Goal: Information Seeking & Learning: Learn about a topic

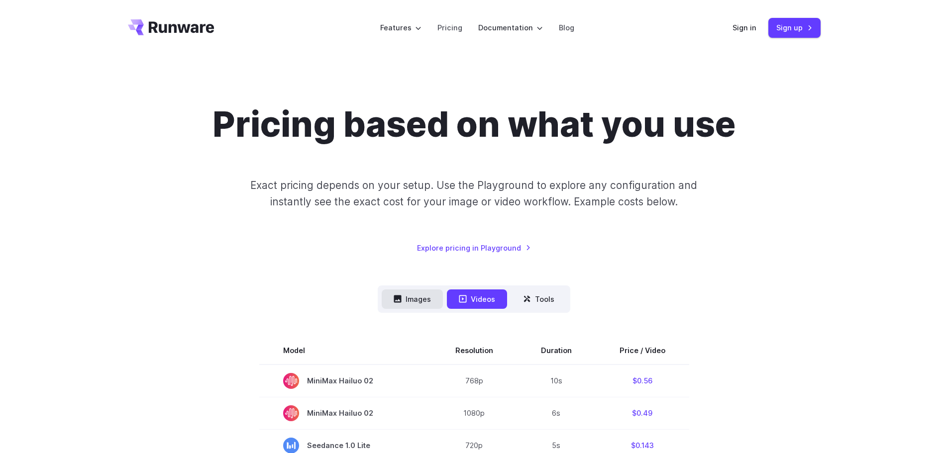
click at [403, 303] on button "Images" at bounding box center [412, 299] width 61 height 19
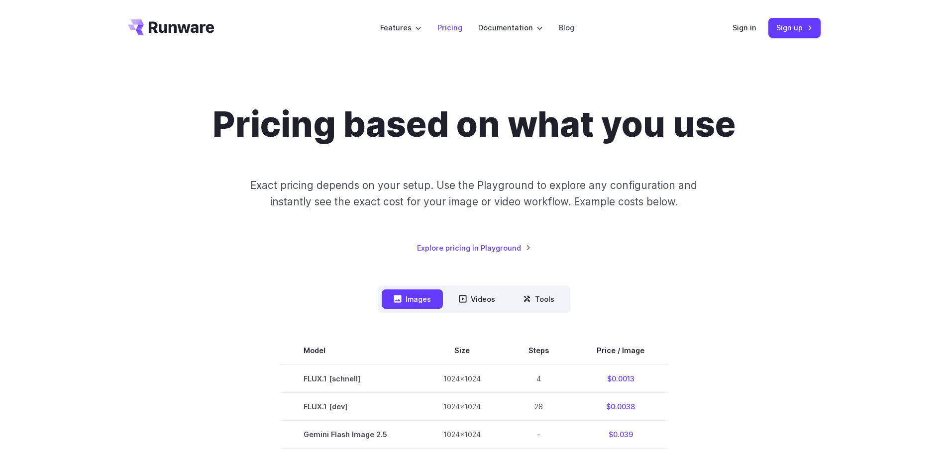
click at [453, 26] on link "Pricing" at bounding box center [449, 27] width 25 height 11
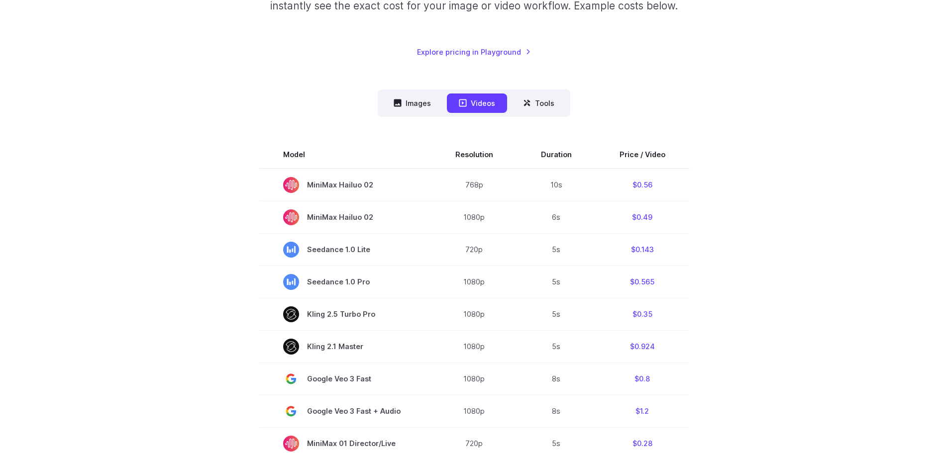
scroll to position [199, 0]
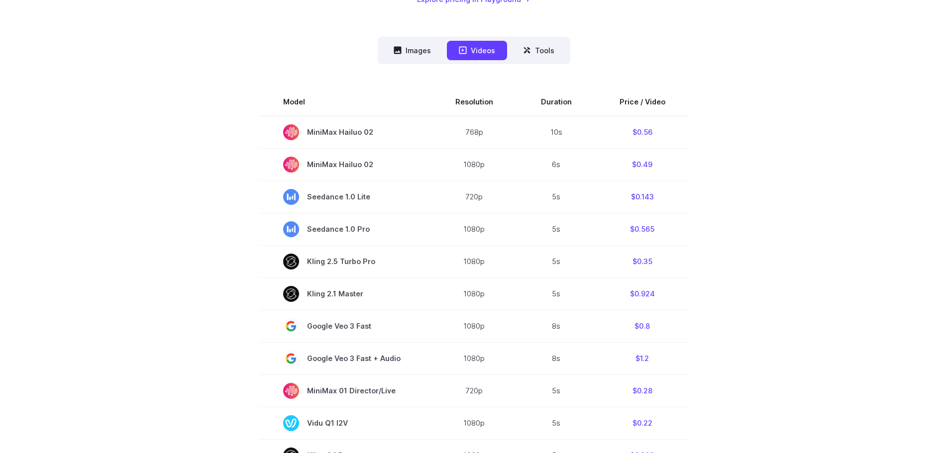
click at [745, 188] on section "Model Resolution Duration Price / Video MiniMax Hailuo 02 768p 10s $0.56 MiniMa…" at bounding box center [474, 441] width 693 height 707
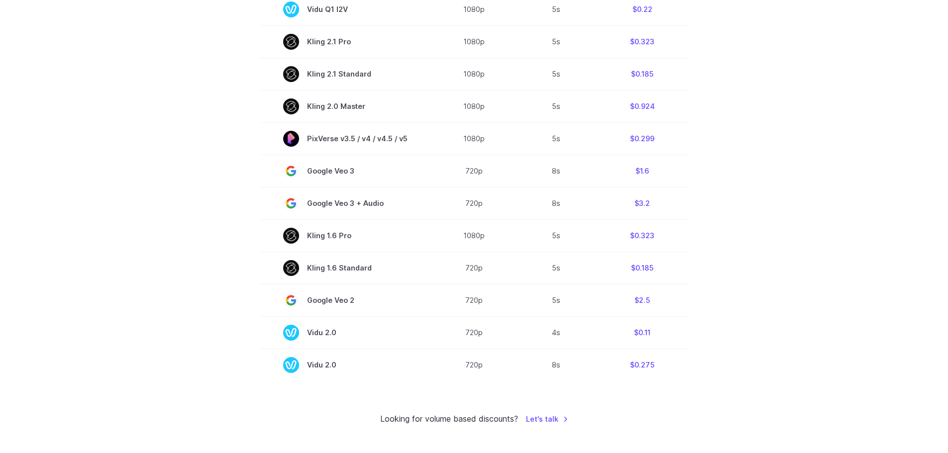
scroll to position [647, 0]
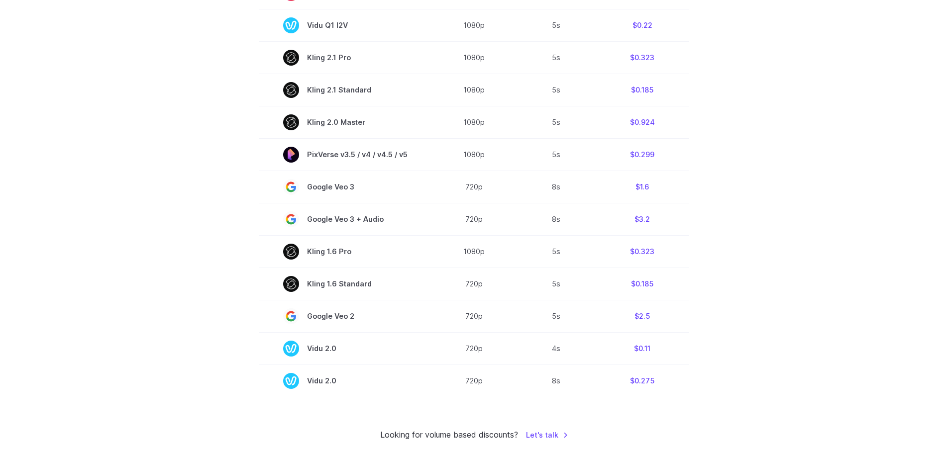
click at [736, 182] on section "Model Resolution Duration Price / Video MiniMax Hailuo 02 768p 10s $0.56 MiniMa…" at bounding box center [474, 43] width 693 height 707
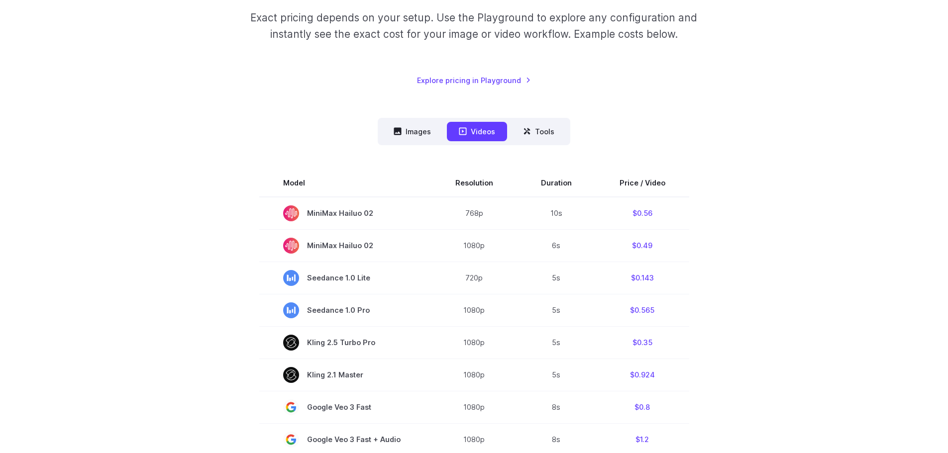
scroll to position [0, 0]
